Goal: Obtain resource: Download file/media

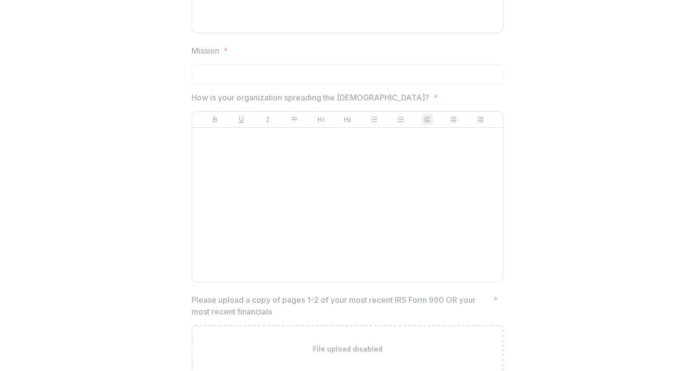
scroll to position [1461, 0]
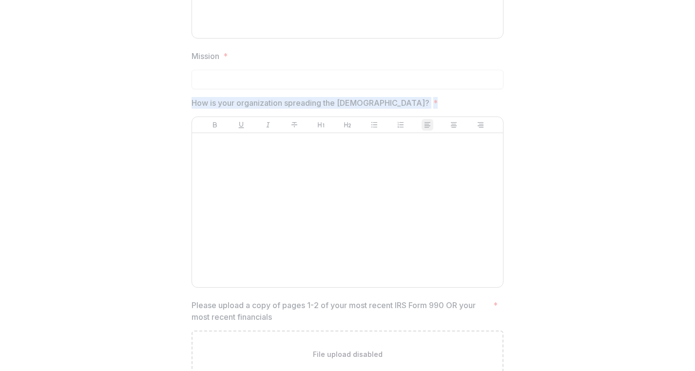
copy span "How is your organization spreading the [DEMOGRAPHIC_DATA]? *"
drag, startPoint x: 383, startPoint y: 100, endPoint x: 179, endPoint y: 102, distance: 203.8
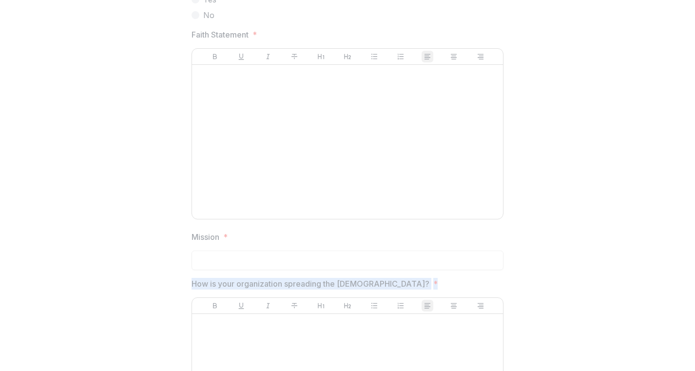
scroll to position [1269, 0]
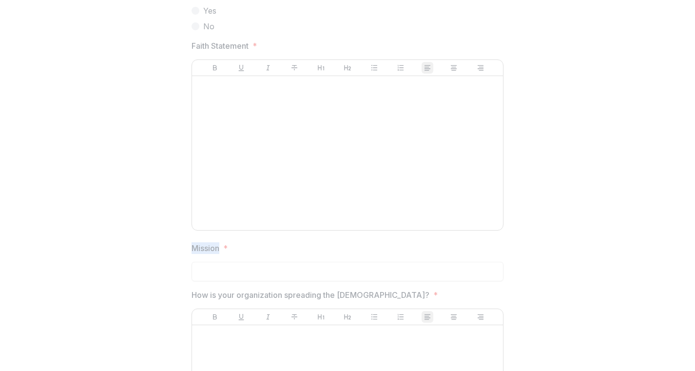
copy p "Mission"
drag, startPoint x: 217, startPoint y: 249, endPoint x: 183, endPoint y: 248, distance: 34.6
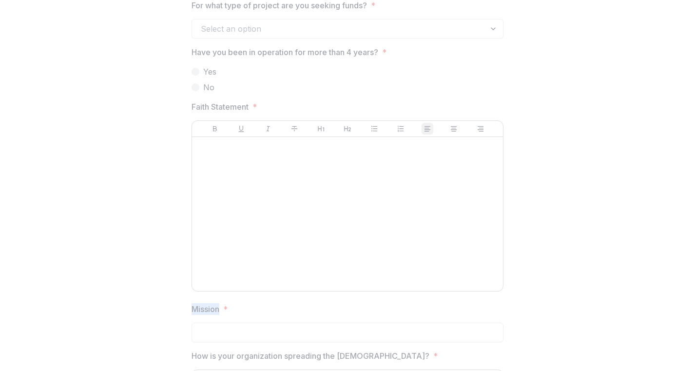
scroll to position [1155, 0]
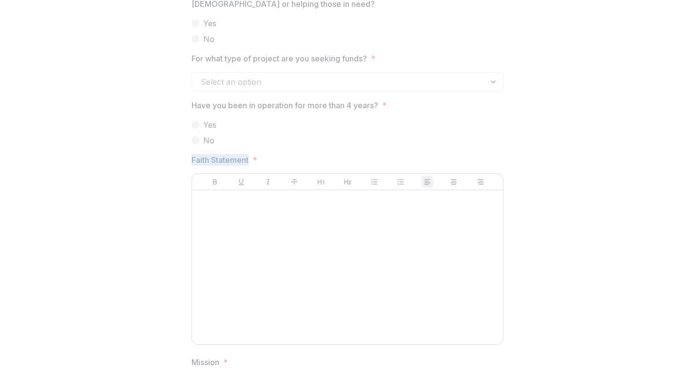
copy p "Faith Statement"
drag, startPoint x: 249, startPoint y: 162, endPoint x: 181, endPoint y: 162, distance: 68.2
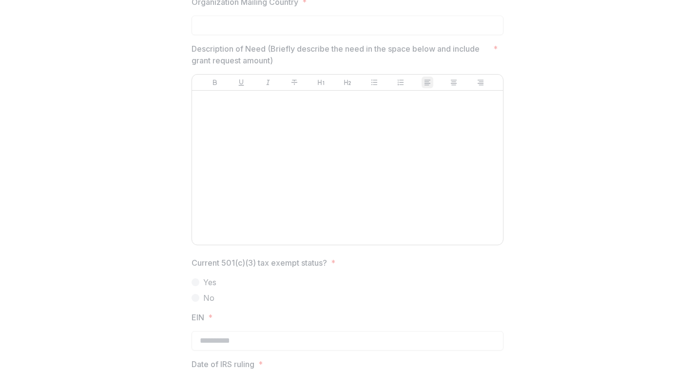
scroll to position [736, 0]
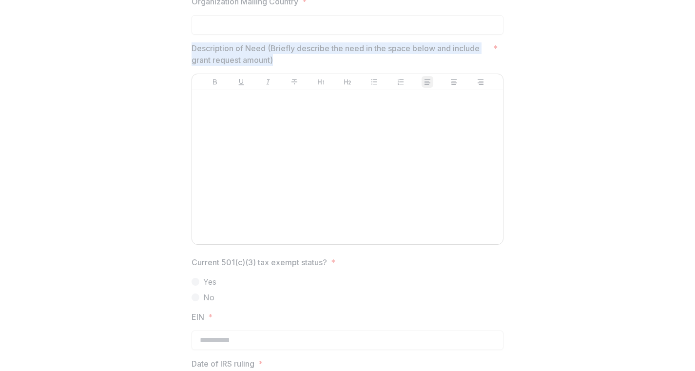
copy p "Description of Need (Briefly describe the need in the space below and include g…"
drag, startPoint x: 274, startPoint y: 60, endPoint x: 188, endPoint y: 47, distance: 87.2
click at [187, 47] on div "**********" at bounding box center [348, 238] width 328 height 1759
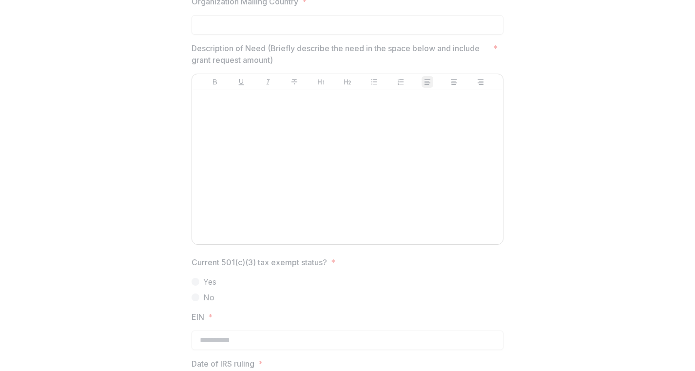
click at [305, 201] on div at bounding box center [347, 167] width 303 height 146
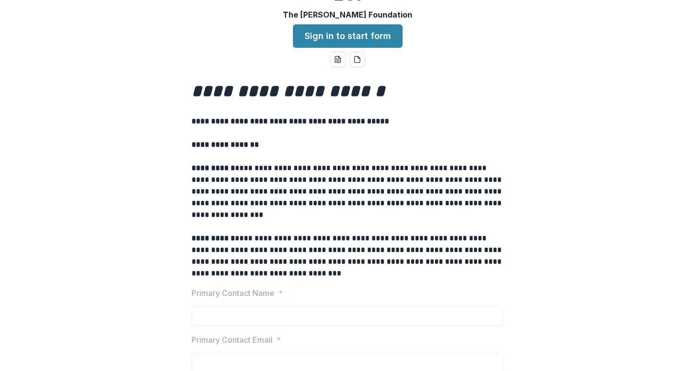
scroll to position [0, 0]
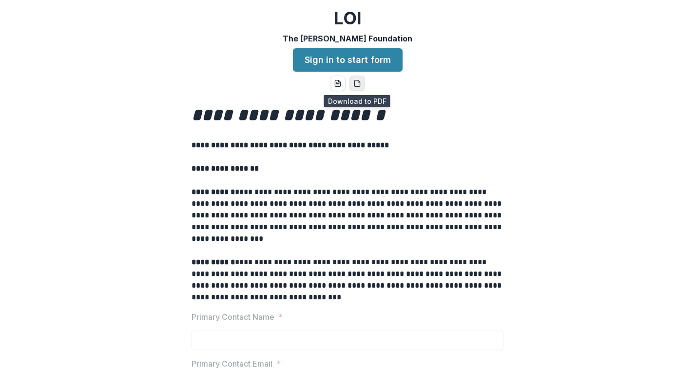
click at [356, 83] on icon "pdf-download" at bounding box center [357, 83] width 8 height 8
